Goal: Entertainment & Leisure: Consume media (video, audio)

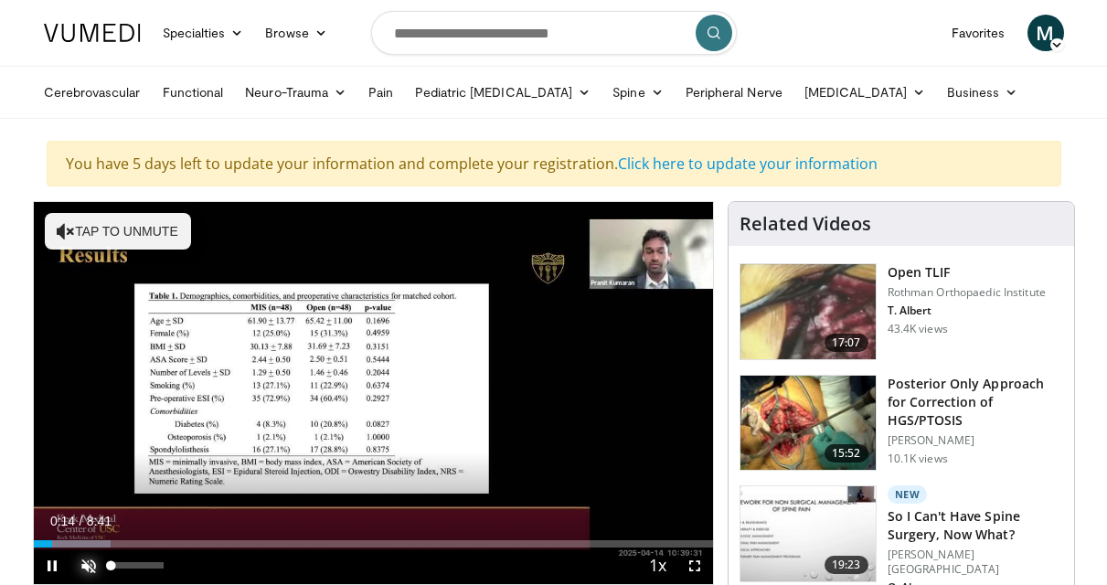
click at [92, 562] on span "Video Player" at bounding box center [88, 566] width 37 height 37
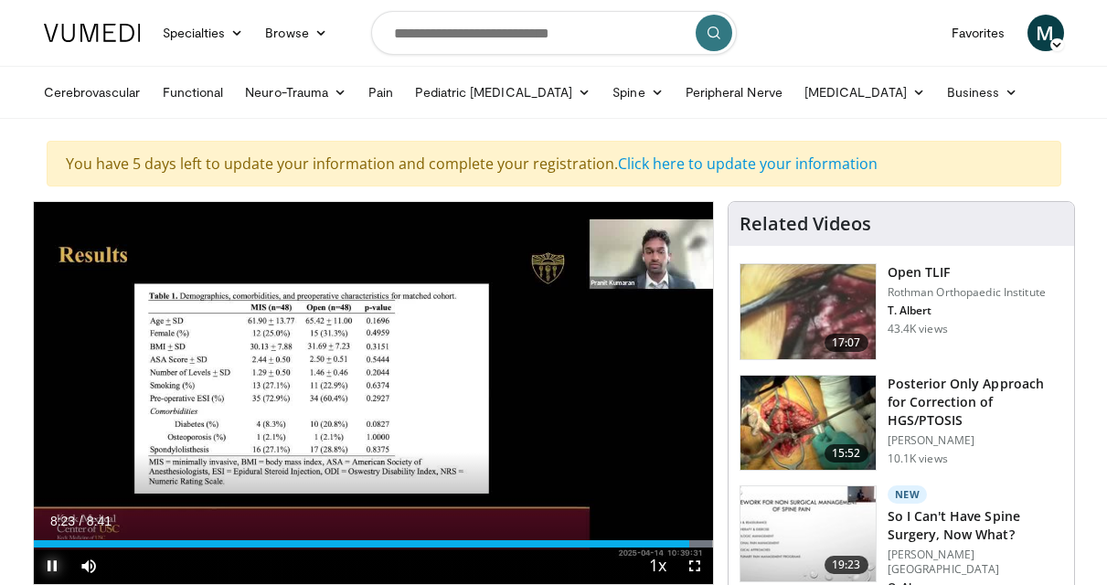
click at [48, 565] on span "Video Player" at bounding box center [52, 566] width 37 height 37
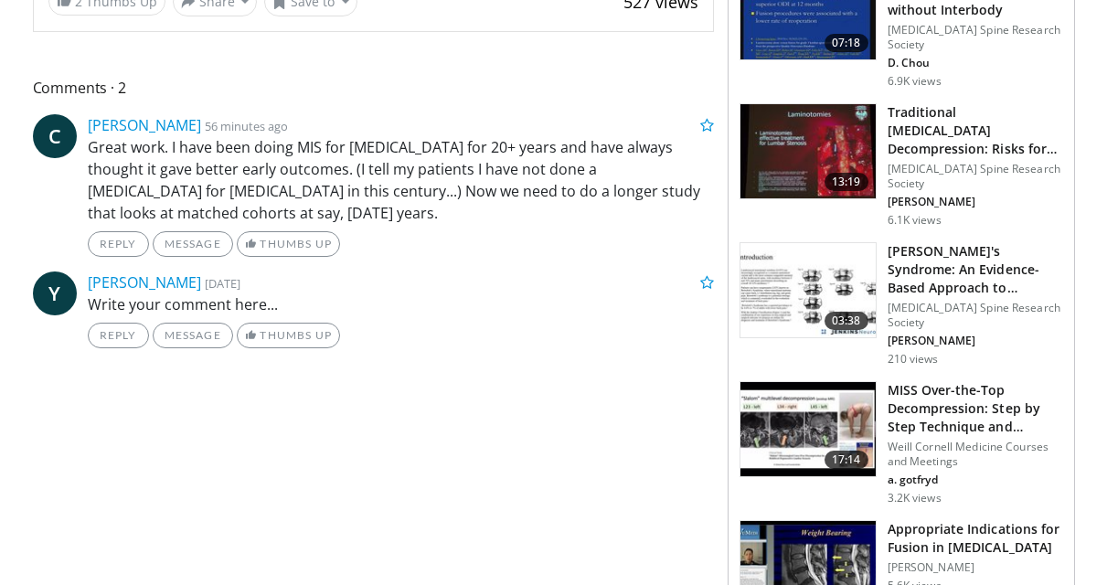
scroll to position [823, 0]
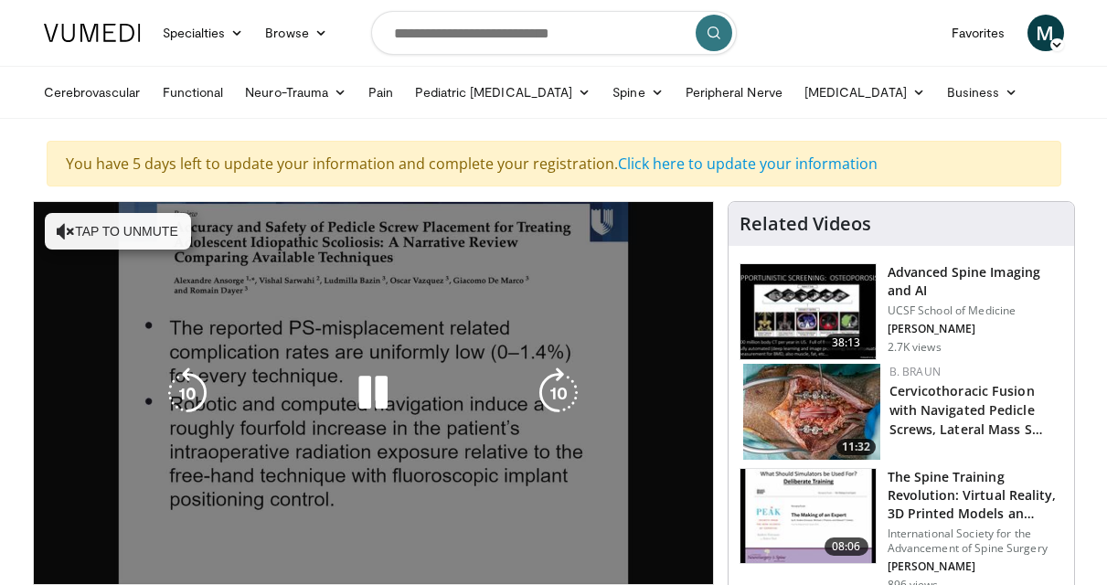
click at [80, 224] on button "Tap to unmute" at bounding box center [118, 231] width 146 height 37
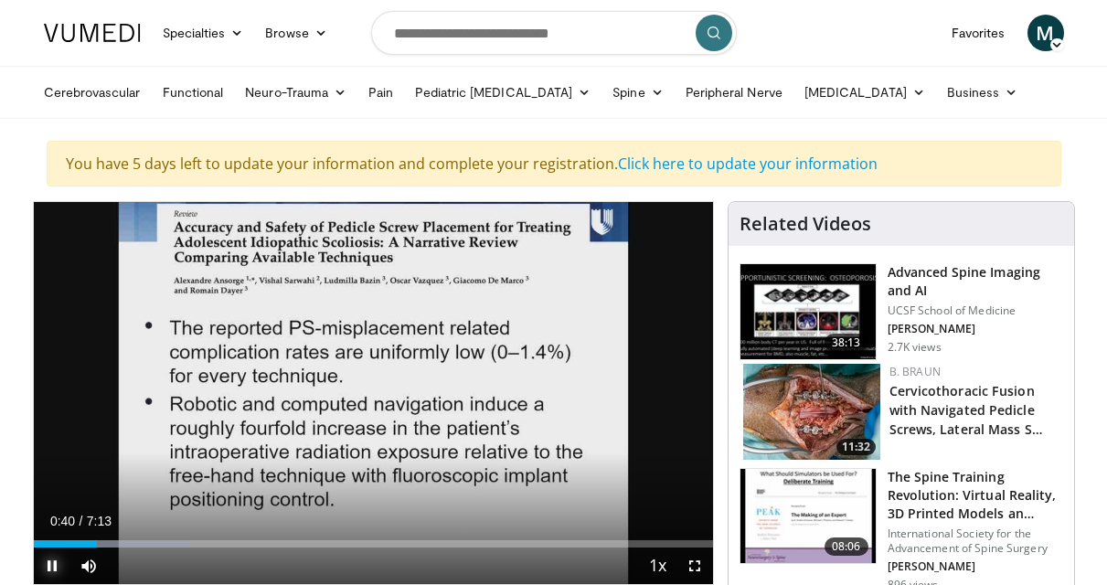
click at [43, 564] on span "Video Player" at bounding box center [52, 566] width 37 height 37
drag, startPoint x: 91, startPoint y: 546, endPoint x: 32, endPoint y: 540, distance: 59.7
click at [33, 540] on div "**********" at bounding box center [373, 494] width 681 height 586
click at [53, 564] on span "Video Player" at bounding box center [52, 566] width 37 height 37
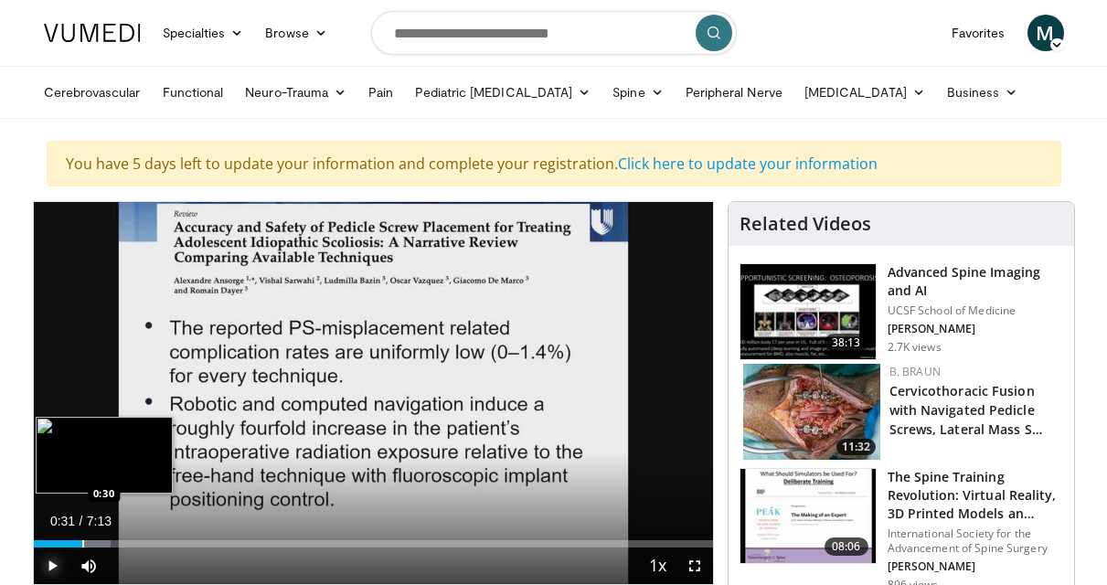
click at [82, 543] on div "Progress Bar" at bounding box center [83, 543] width 2 height 7
click at [75, 541] on div "Progress Bar" at bounding box center [76, 543] width 2 height 7
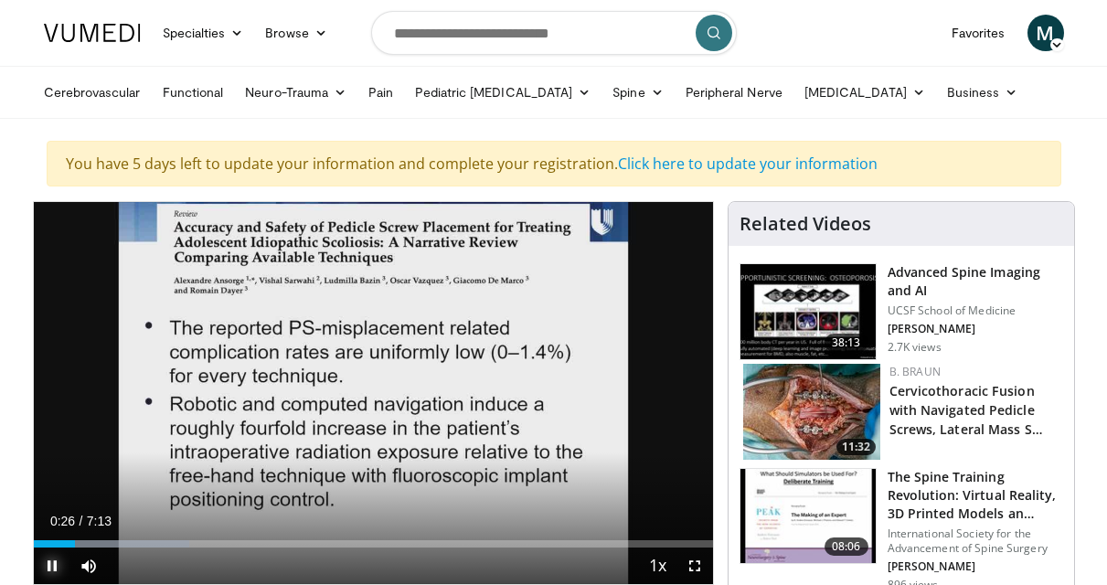
click at [47, 567] on span "Video Player" at bounding box center [52, 566] width 37 height 37
